Goal: Use online tool/utility: Use online tool/utility

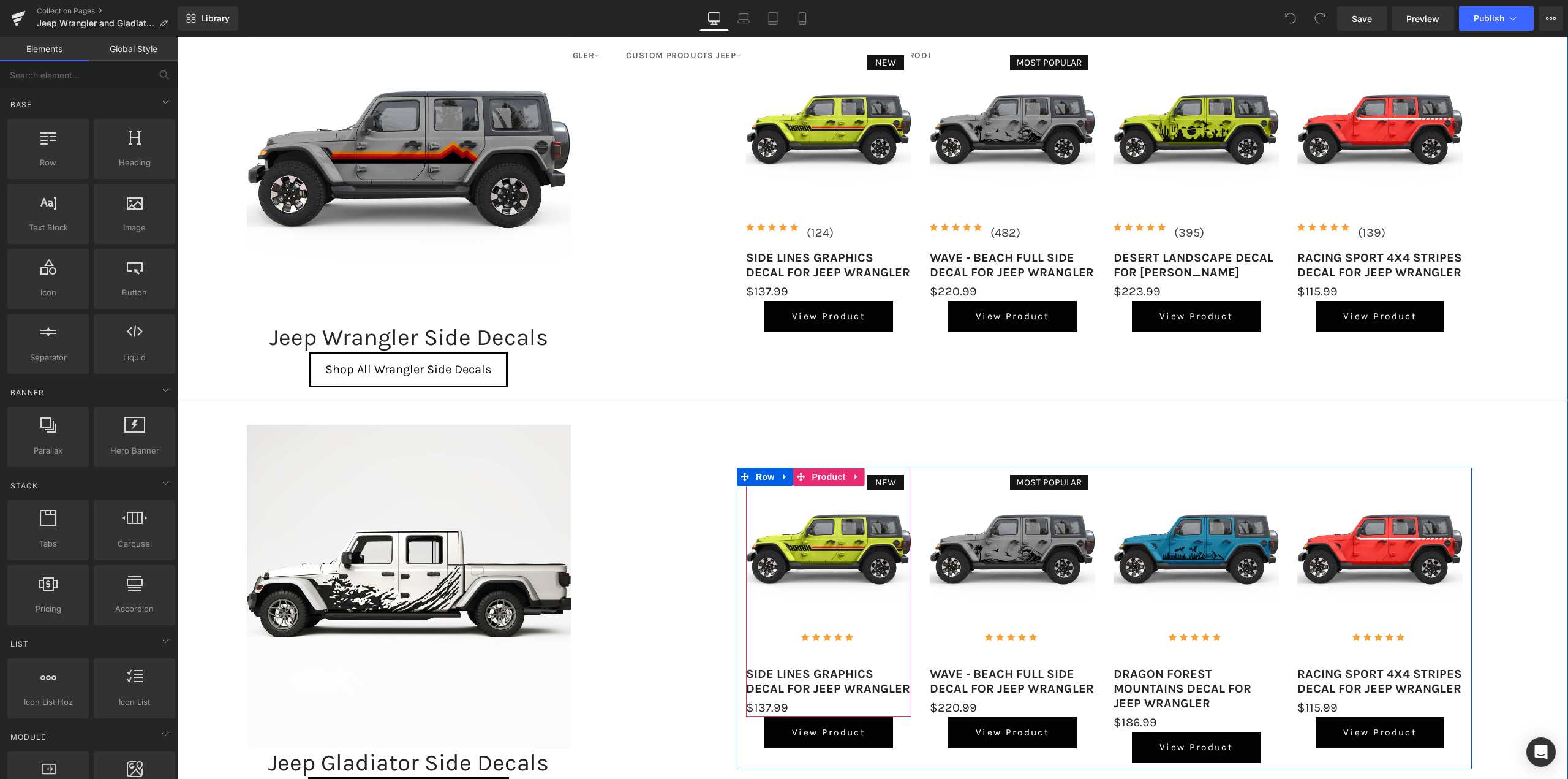
scroll to position [123, 0]
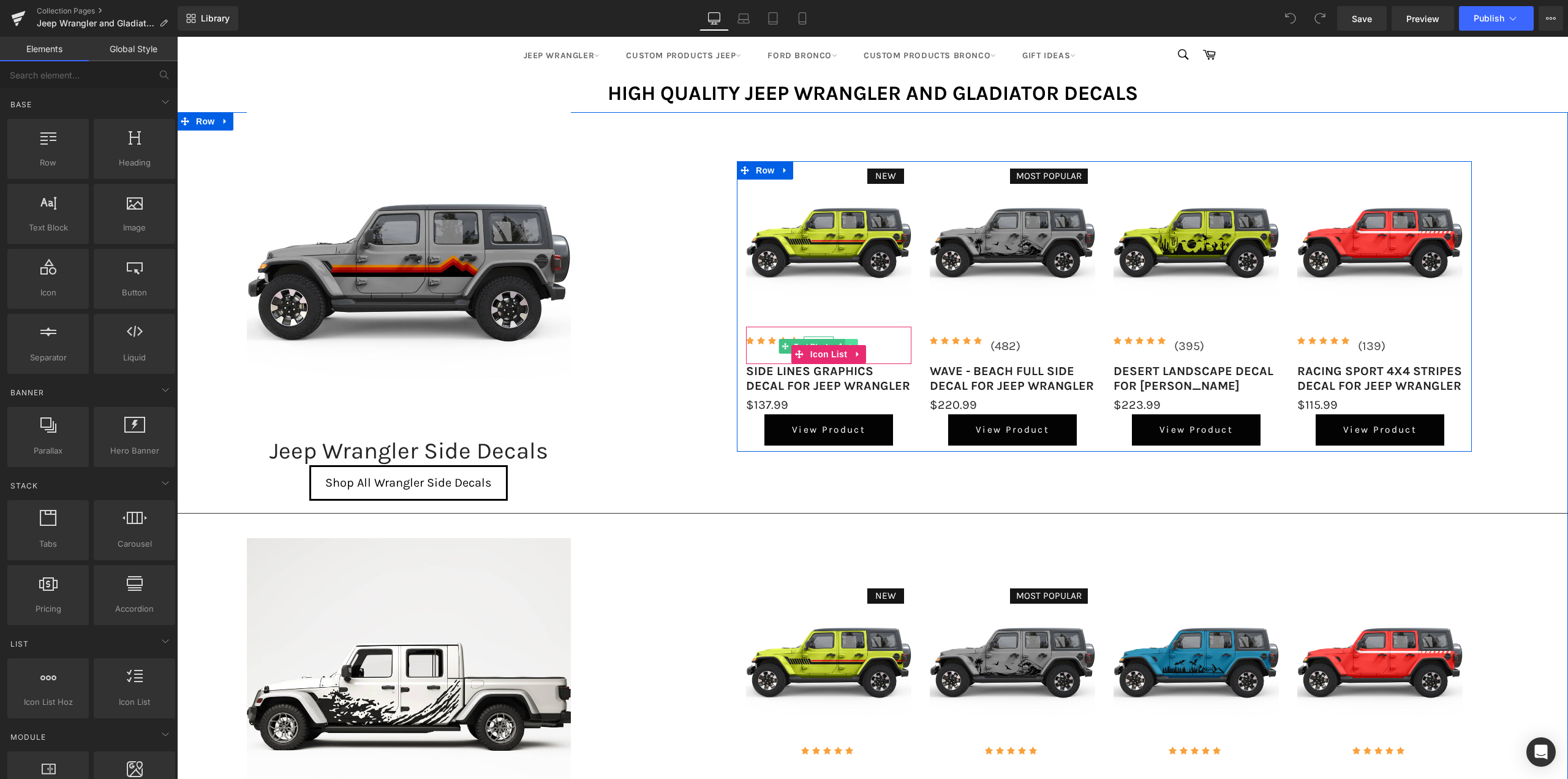
click at [848, 342] on icon at bounding box center [852, 346] width 7 height 7
click at [855, 341] on link at bounding box center [858, 346] width 13 height 15
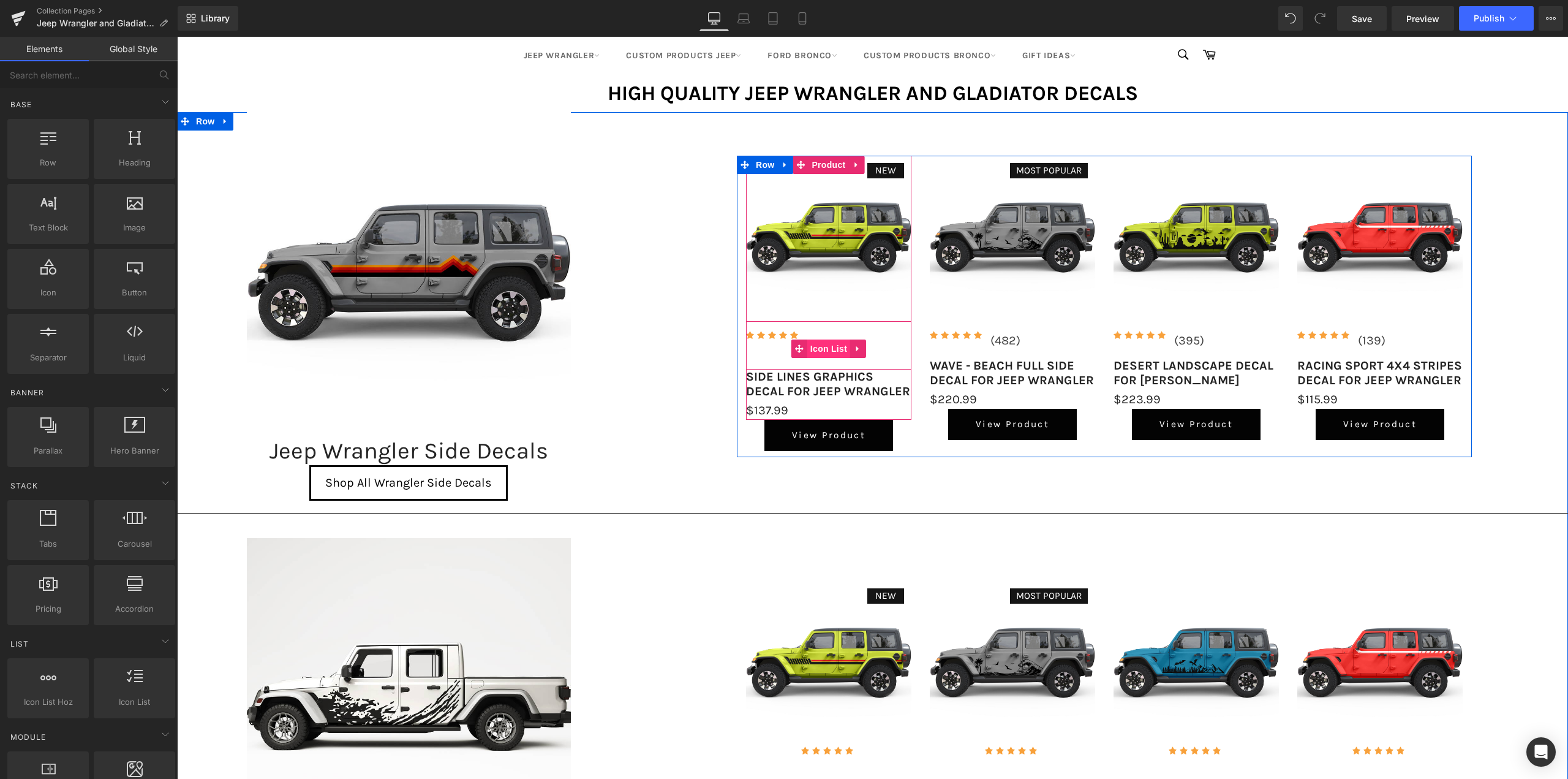
click at [816, 351] on span "Icon List" at bounding box center [829, 349] width 43 height 18
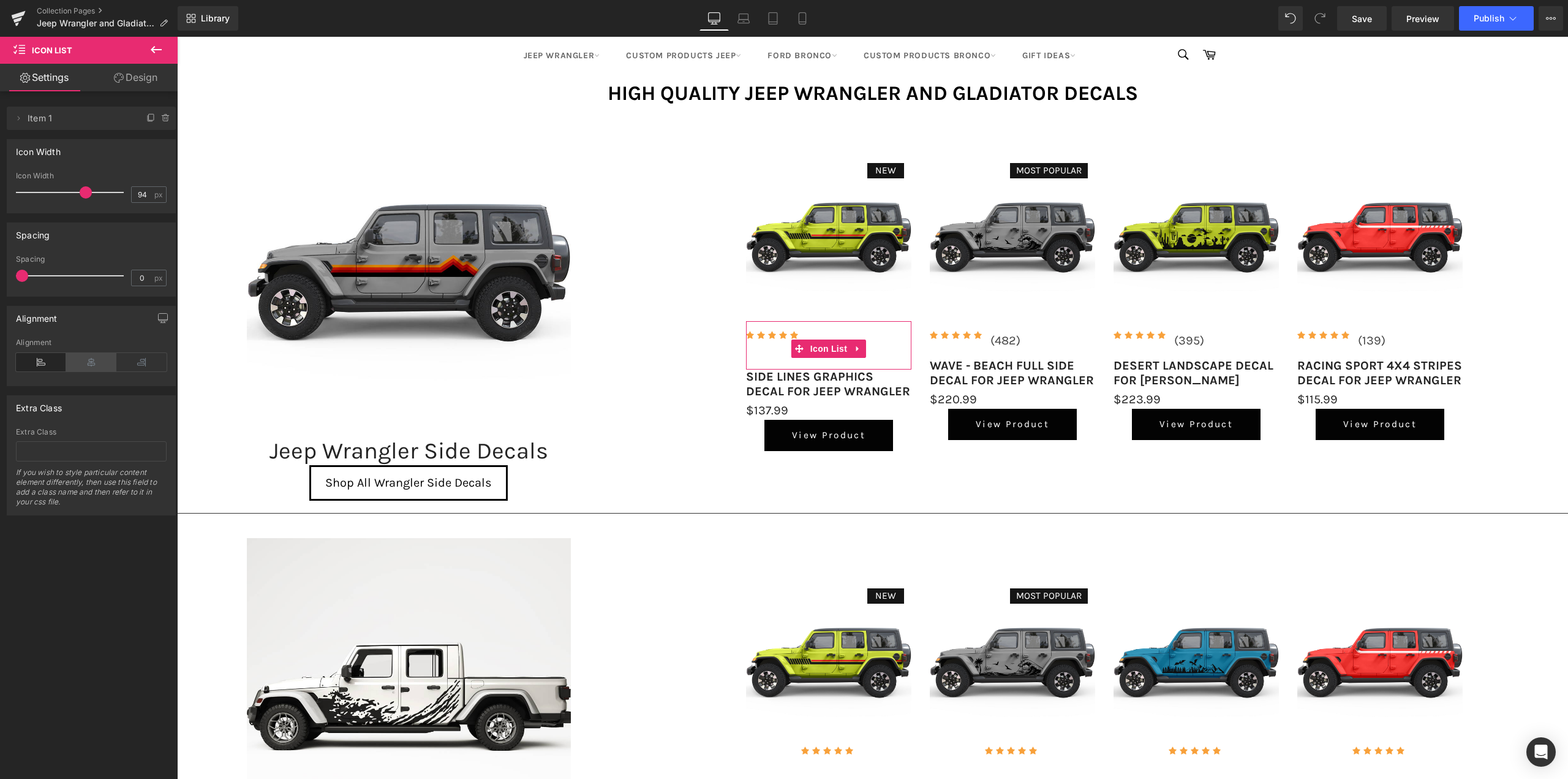
click at [95, 364] on icon at bounding box center [91, 362] width 50 height 18
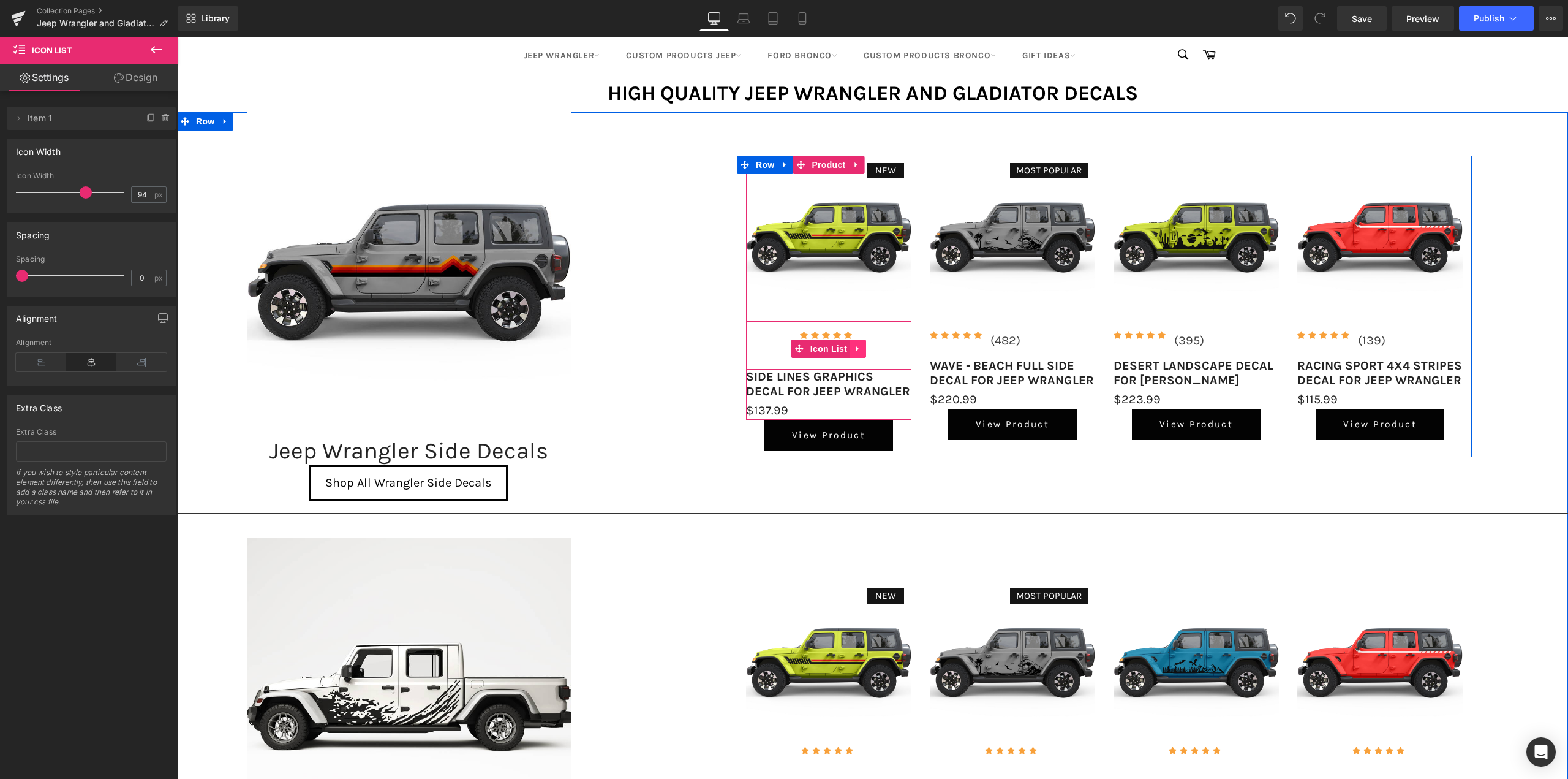
click at [855, 350] on icon at bounding box center [858, 348] width 8 height 9
click at [848, 347] on icon at bounding box center [850, 349] width 8 height 8
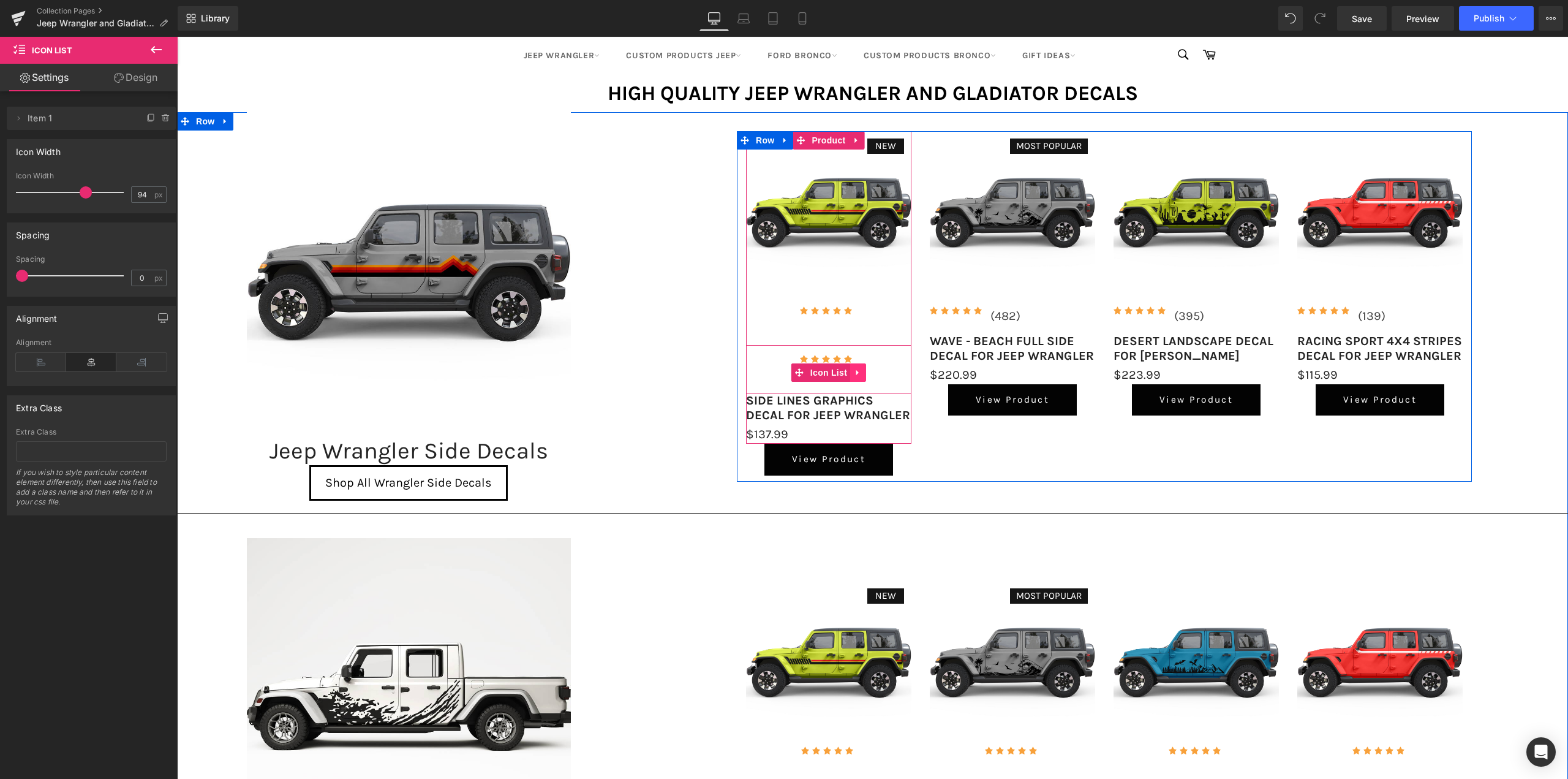
click at [853, 367] on link at bounding box center [858, 373] width 16 height 18
click at [848, 371] on icon at bounding box center [850, 373] width 8 height 8
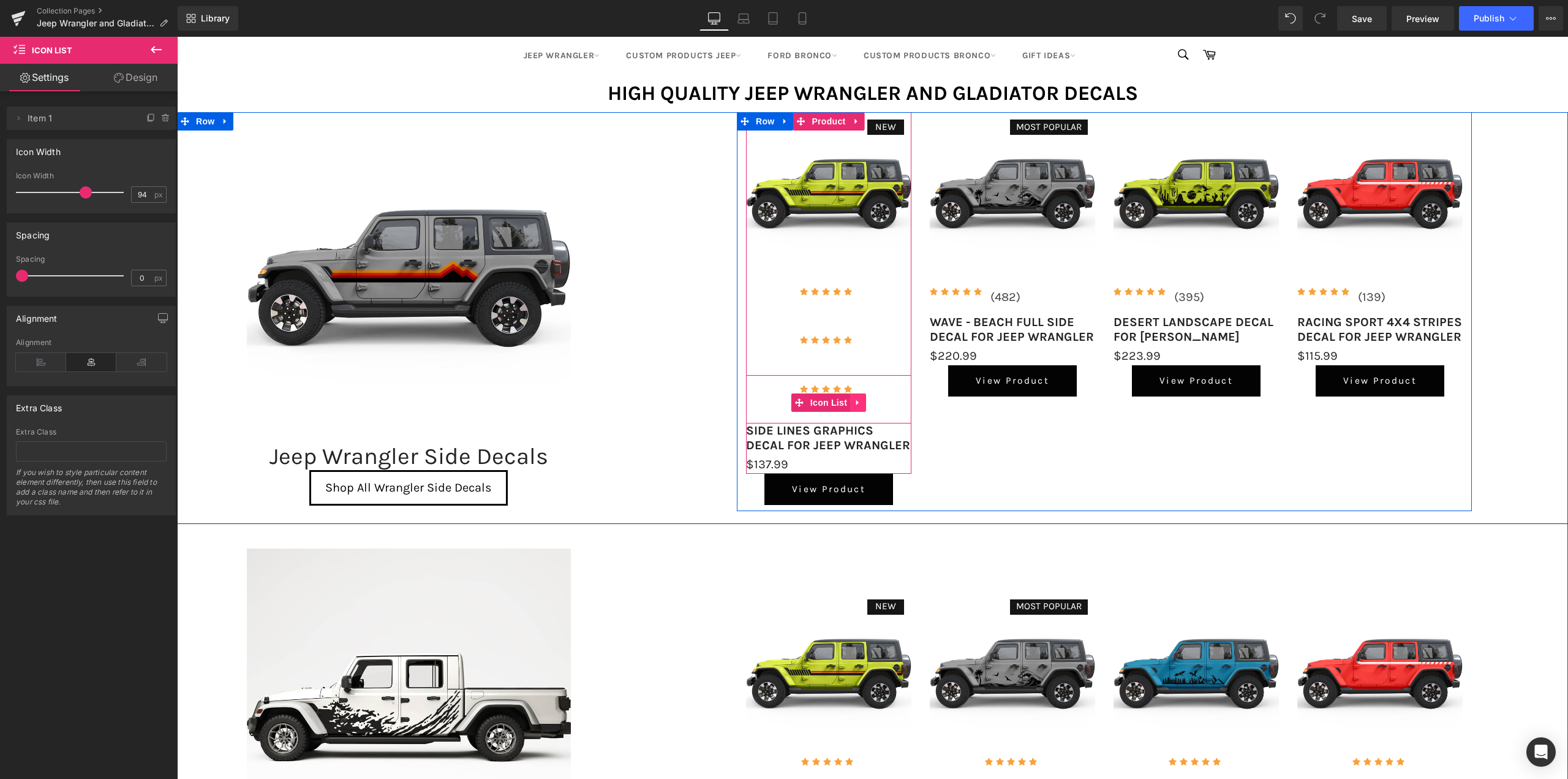
click at [858, 399] on icon at bounding box center [858, 402] width 8 height 9
click at [848, 402] on icon at bounding box center [850, 402] width 8 height 8
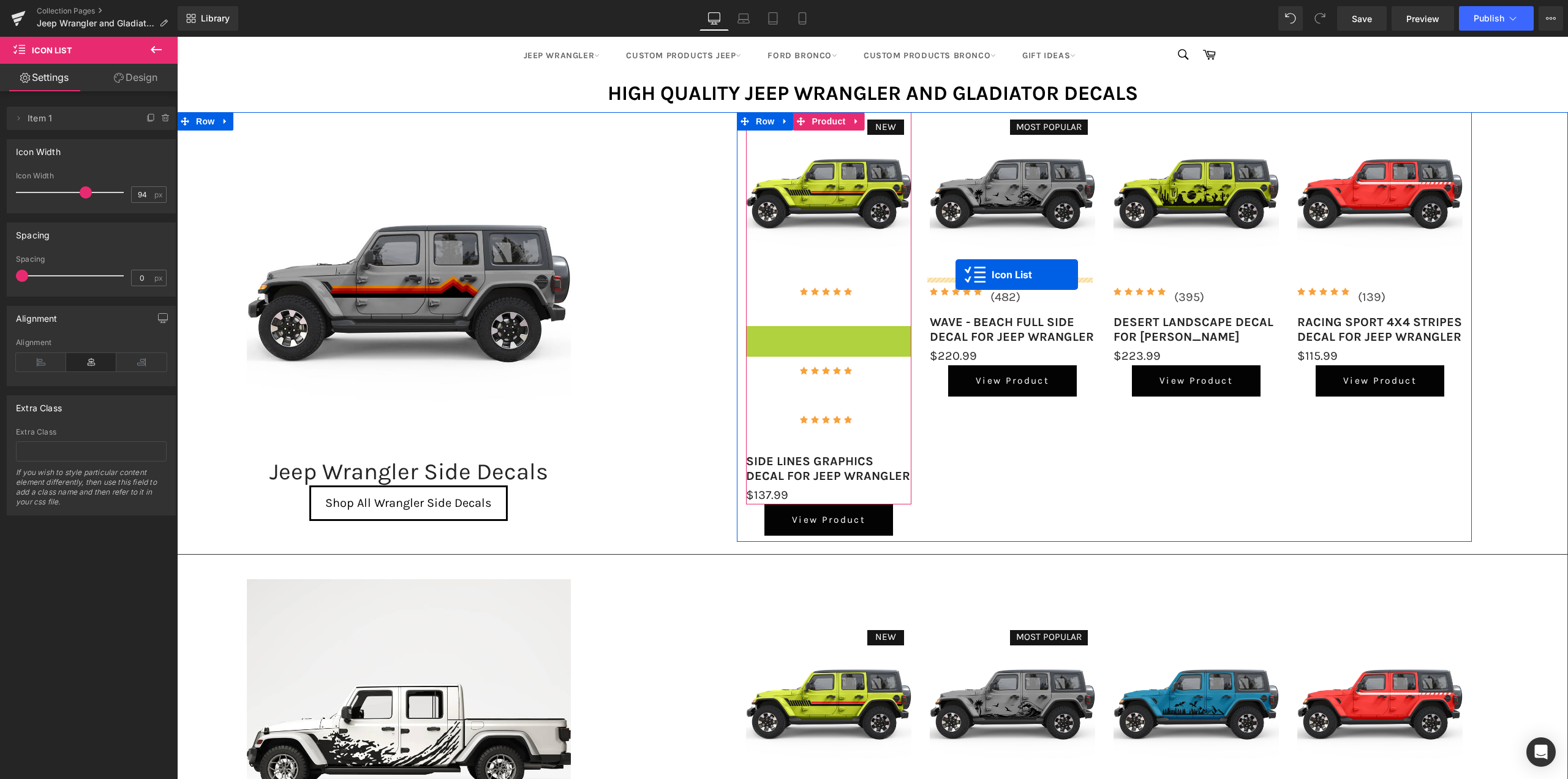
drag, startPoint x: 774, startPoint y: 351, endPoint x: 955, endPoint y: 275, distance: 196.3
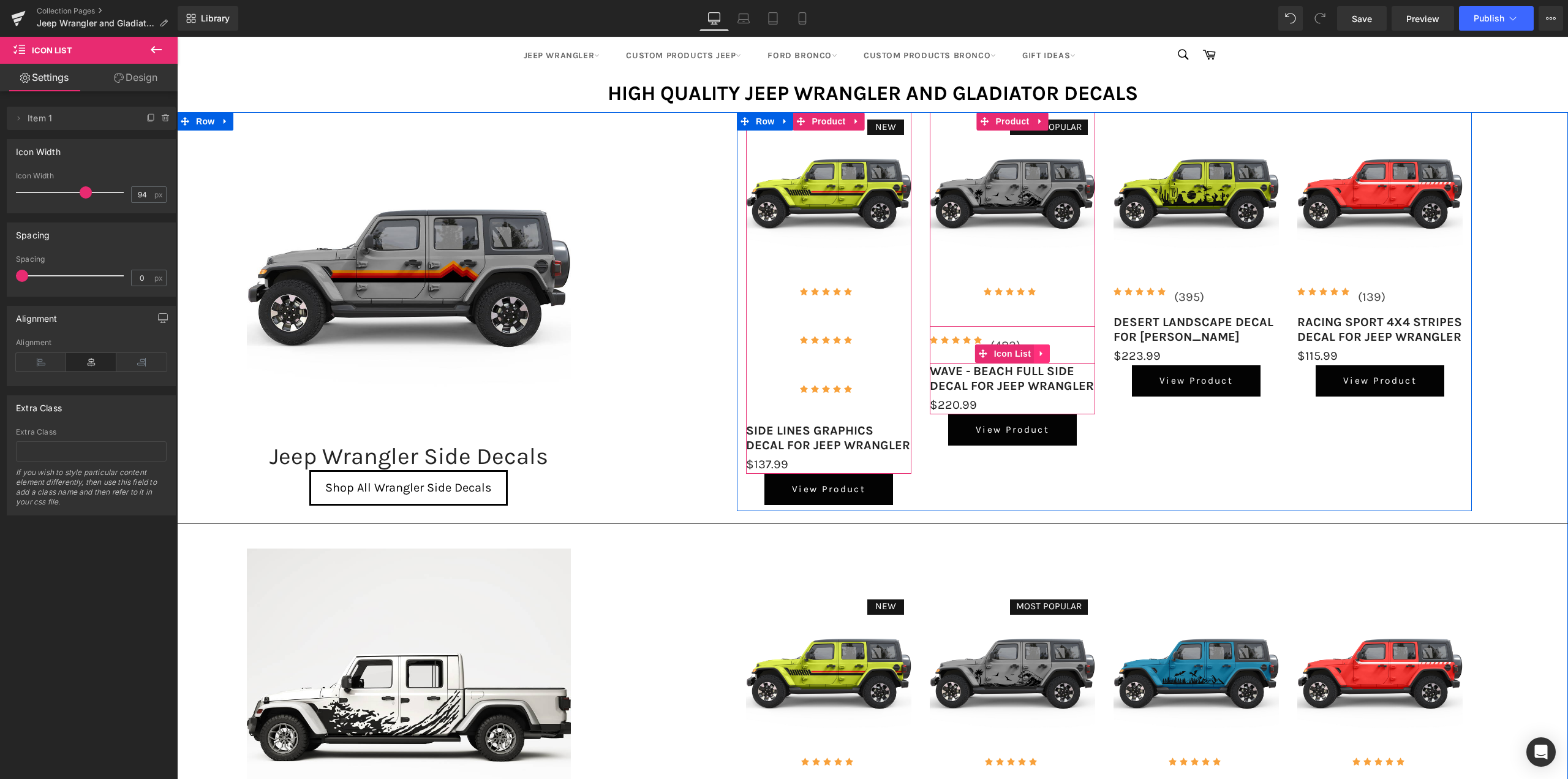
click at [1043, 349] on icon at bounding box center [1042, 354] width 8 height 9
click at [1046, 353] on icon at bounding box center [1050, 354] width 8 height 9
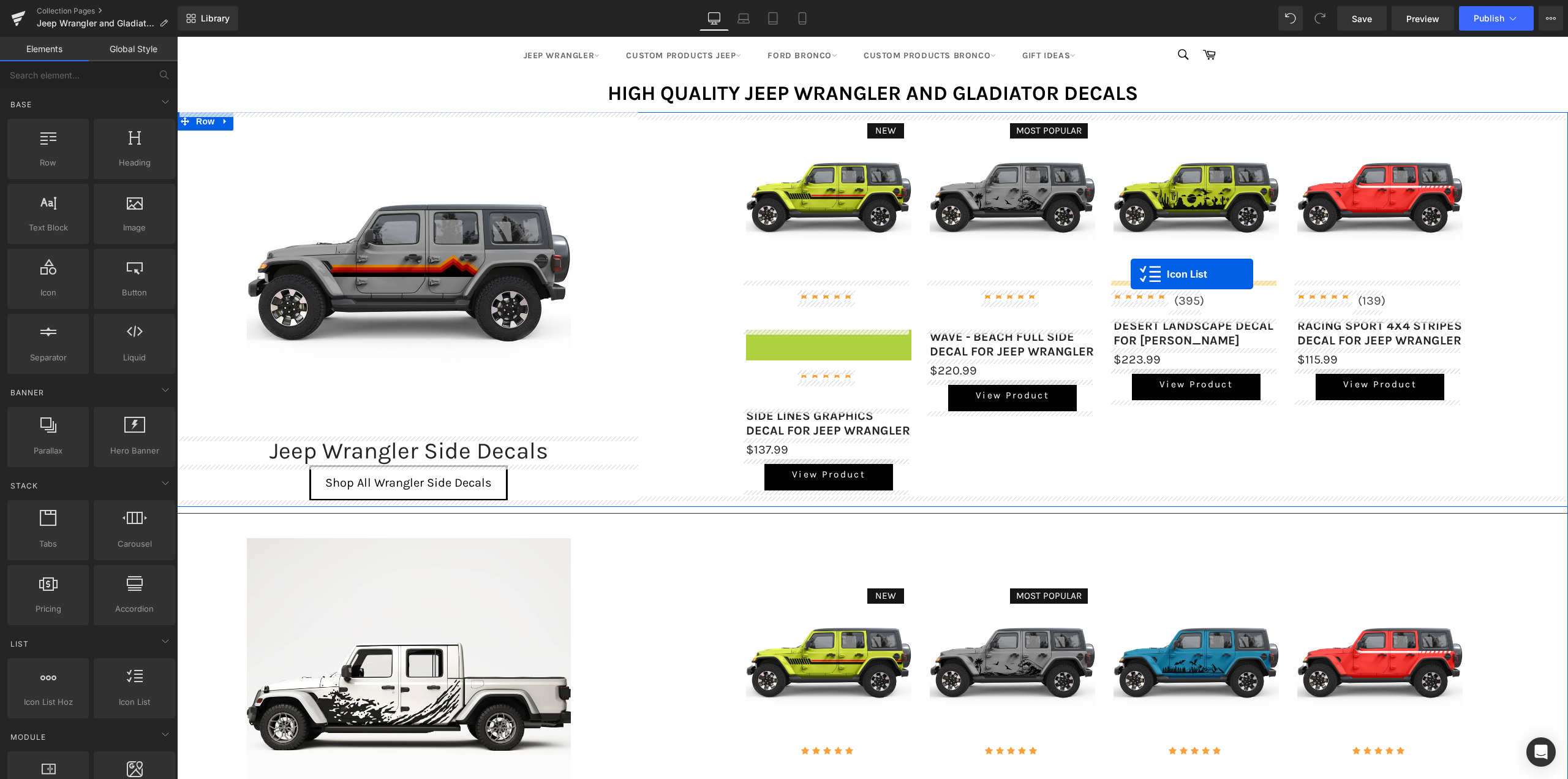
drag, startPoint x: 771, startPoint y: 354, endPoint x: 1131, endPoint y: 274, distance: 368.8
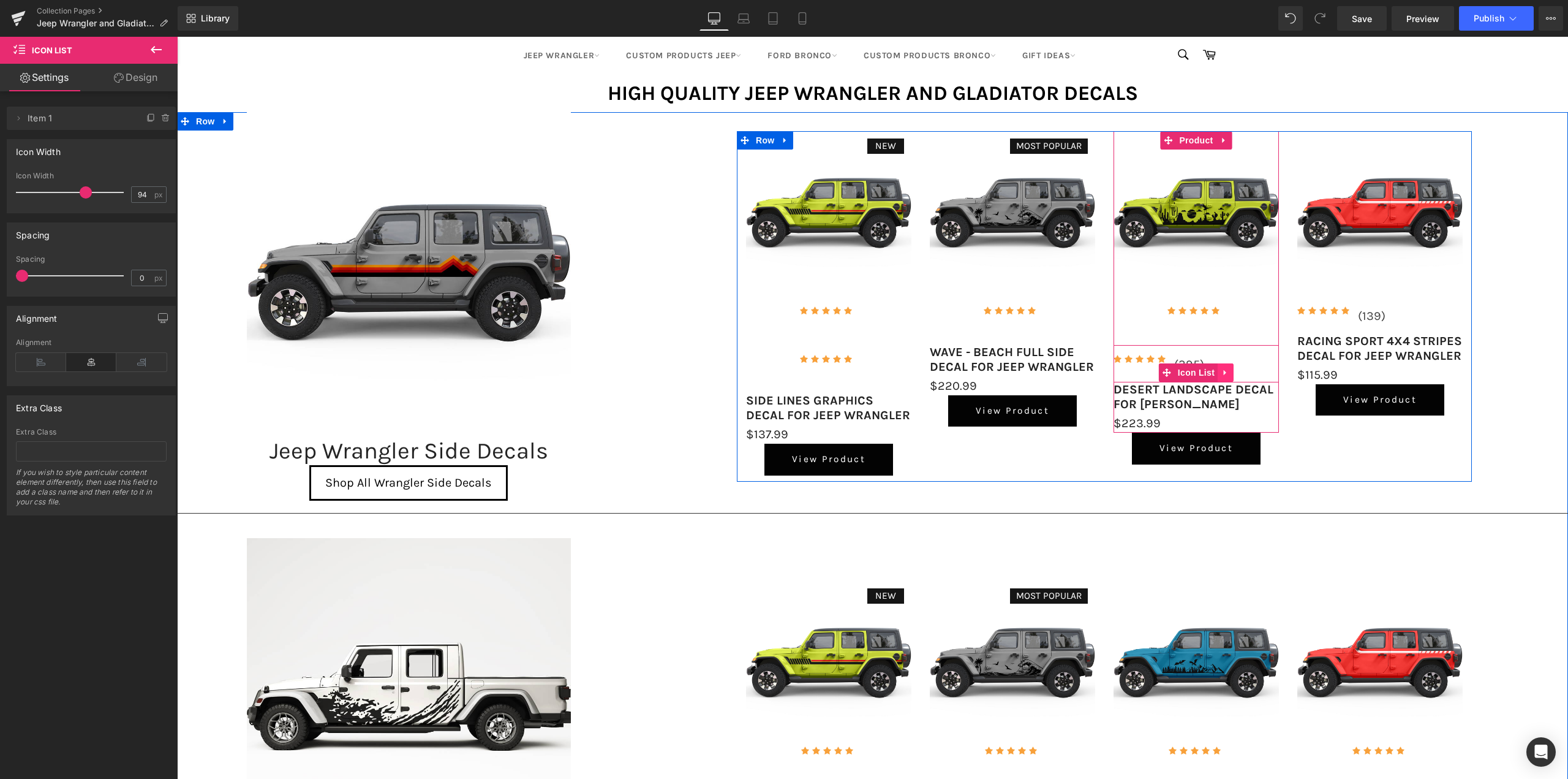
click at [1226, 368] on icon at bounding box center [1226, 373] width 8 height 9
click at [1230, 368] on icon at bounding box center [1234, 373] width 8 height 8
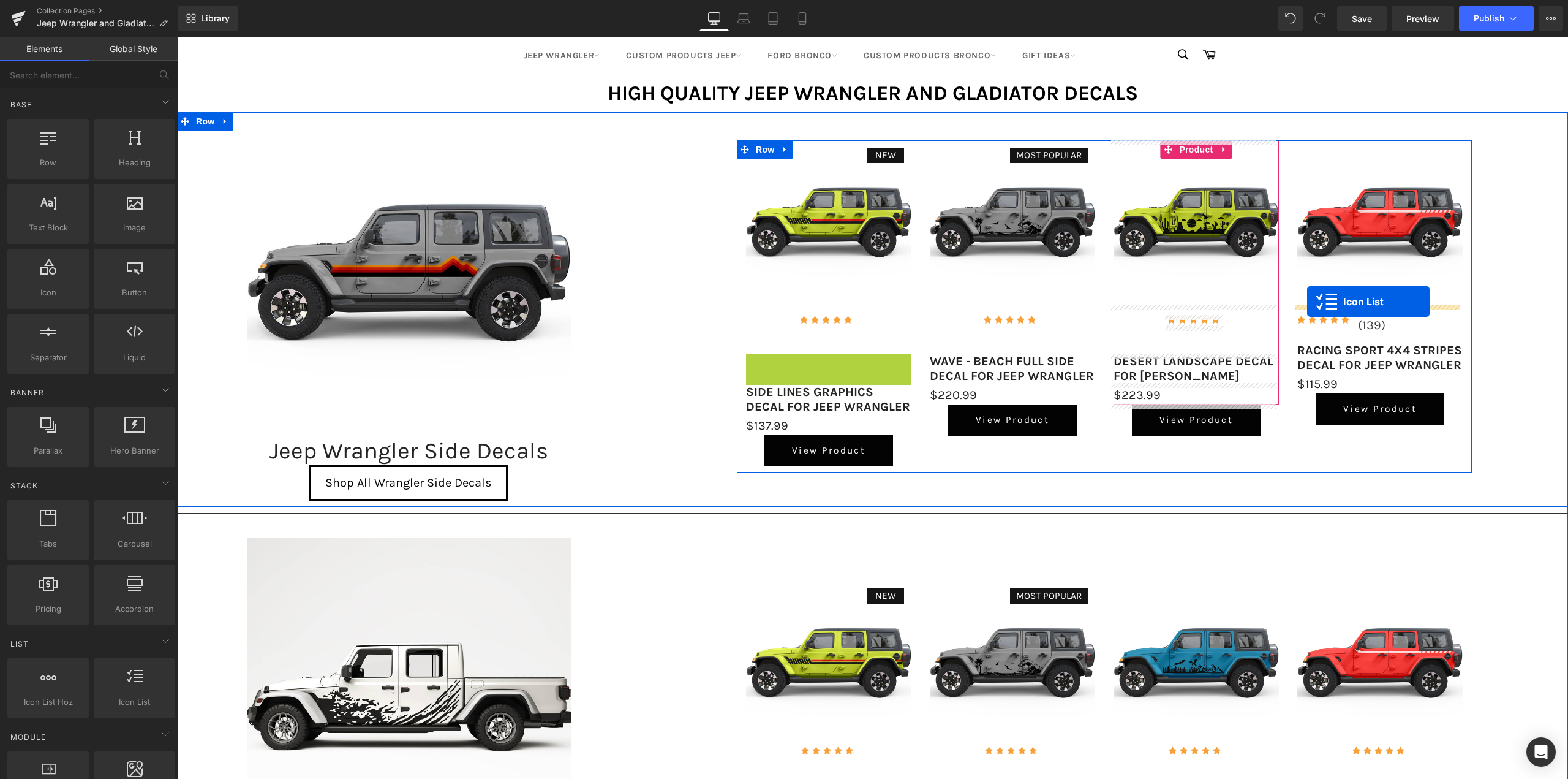
drag, startPoint x: 800, startPoint y: 366, endPoint x: 1307, endPoint y: 301, distance: 511.1
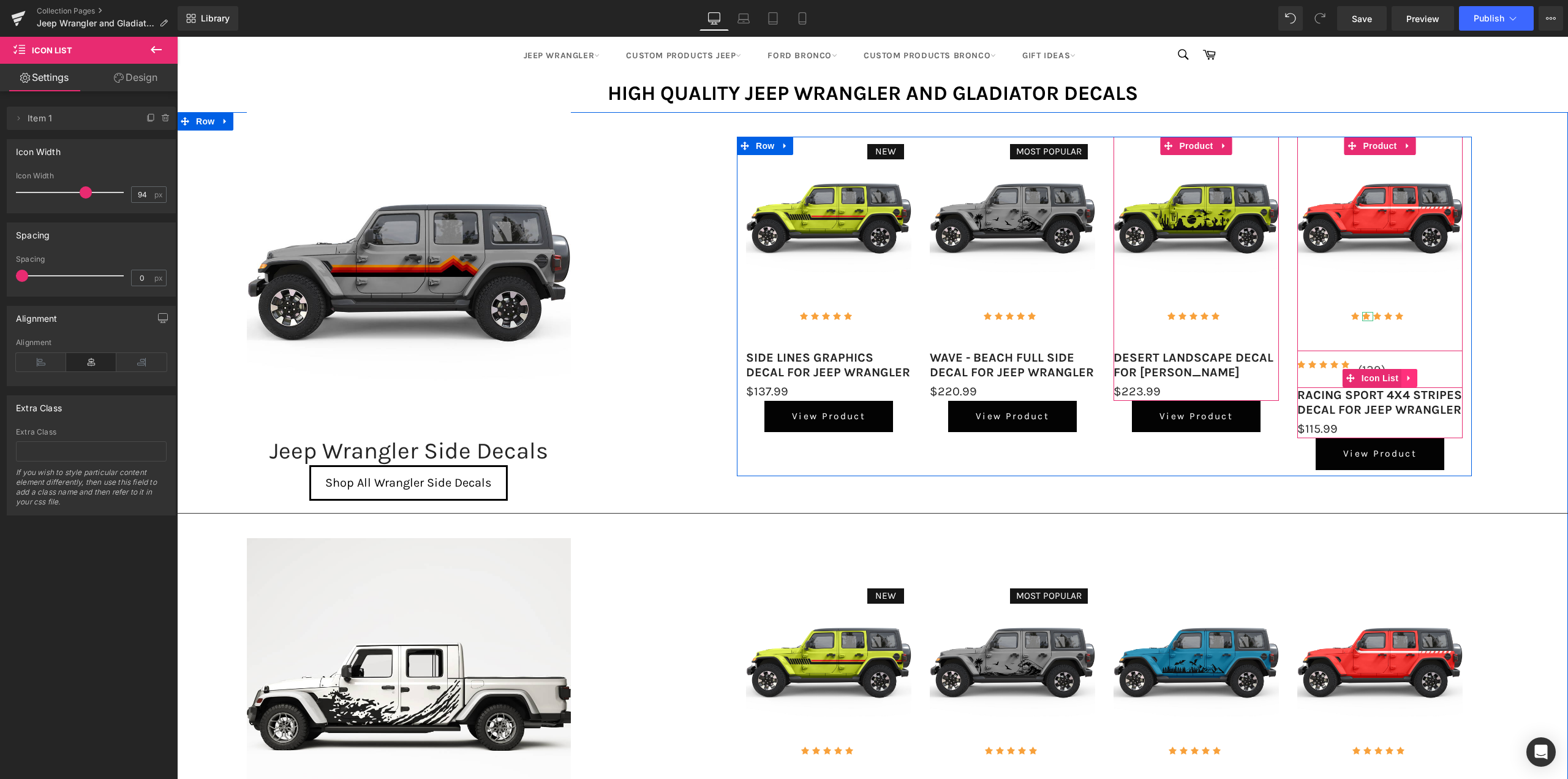
click at [1409, 376] on icon at bounding box center [1410, 378] width 8 height 9
click at [1416, 378] on icon at bounding box center [1417, 378] width 8 height 8
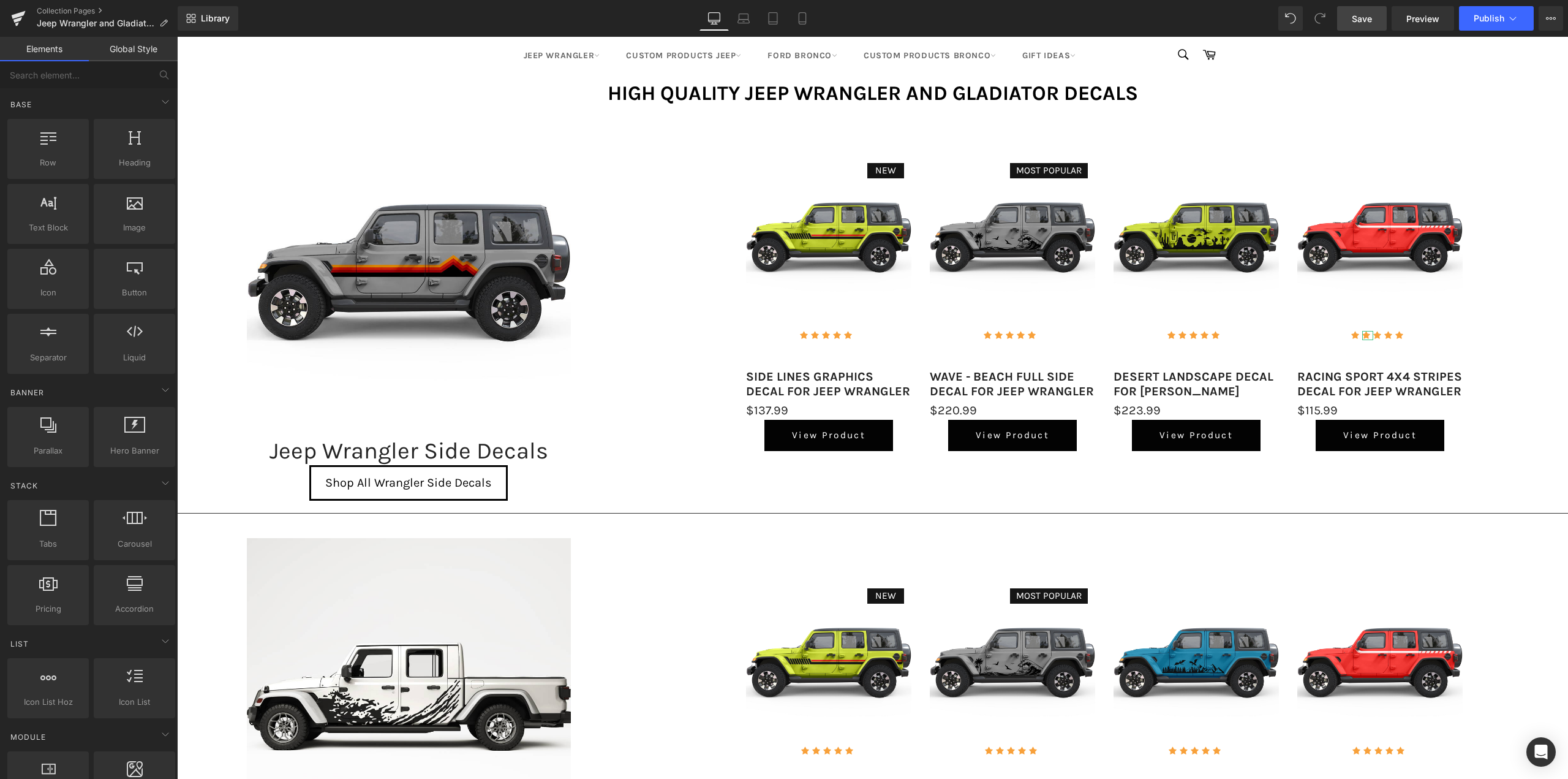
click at [1365, 19] on span "Save" at bounding box center [1362, 18] width 20 height 13
click at [23, 15] on icon at bounding box center [19, 15] width 14 height 8
